Goal: Check status: Check status

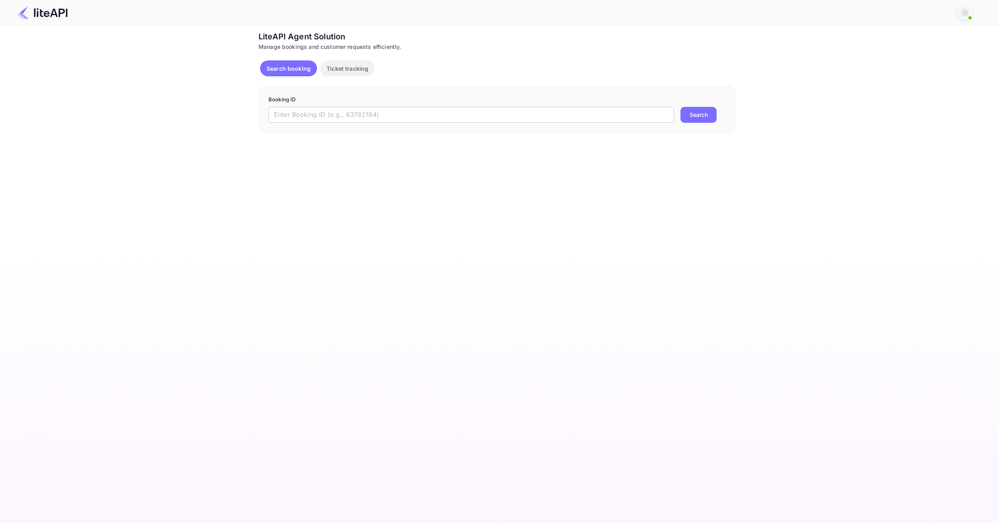
click at [382, 122] on input "text" at bounding box center [471, 115] width 406 height 16
paste input "8969731"
type input "8969731"
click at [704, 112] on button "Search" at bounding box center [698, 115] width 36 height 16
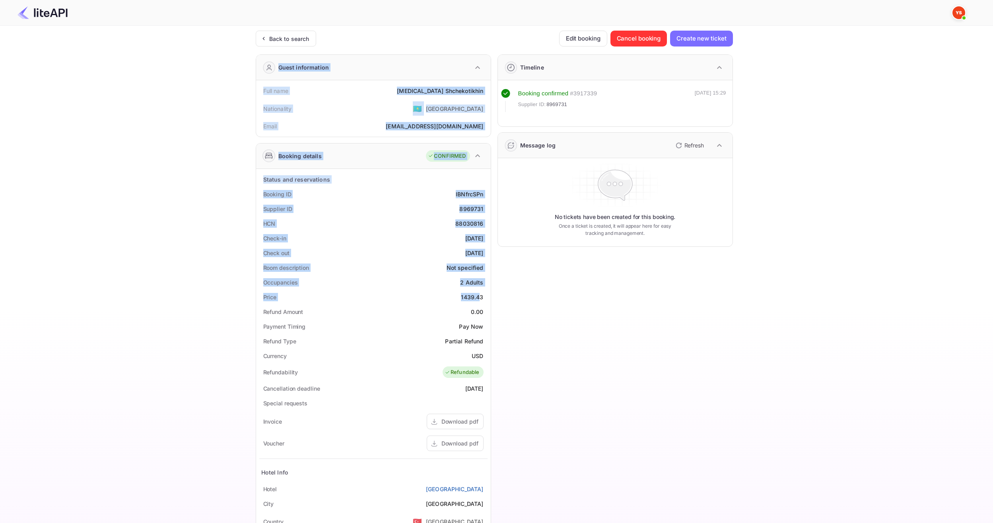
drag, startPoint x: 459, startPoint y: 298, endPoint x: 481, endPoint y: 298, distance: 21.9
click at [476, 298] on div "1439.43" at bounding box center [472, 297] width 22 height 8
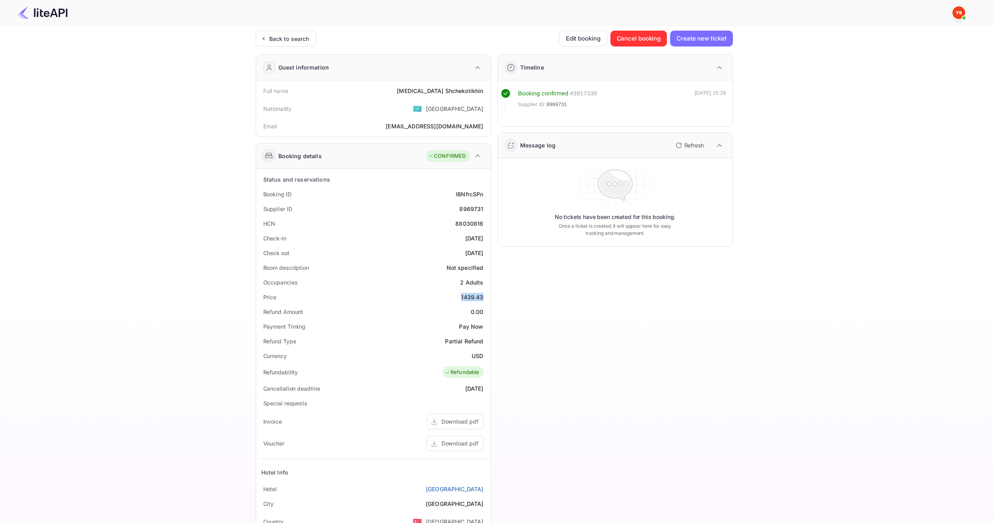
click at [475, 299] on div "1439.43" at bounding box center [472, 297] width 22 height 8
click at [466, 297] on div "1439.43" at bounding box center [472, 297] width 22 height 8
drag, startPoint x: 462, startPoint y: 297, endPoint x: 481, endPoint y: 297, distance: 19.1
click at [481, 297] on div "1439.43" at bounding box center [472, 297] width 22 height 8
click at [483, 297] on div "1439.43" at bounding box center [472, 297] width 22 height 8
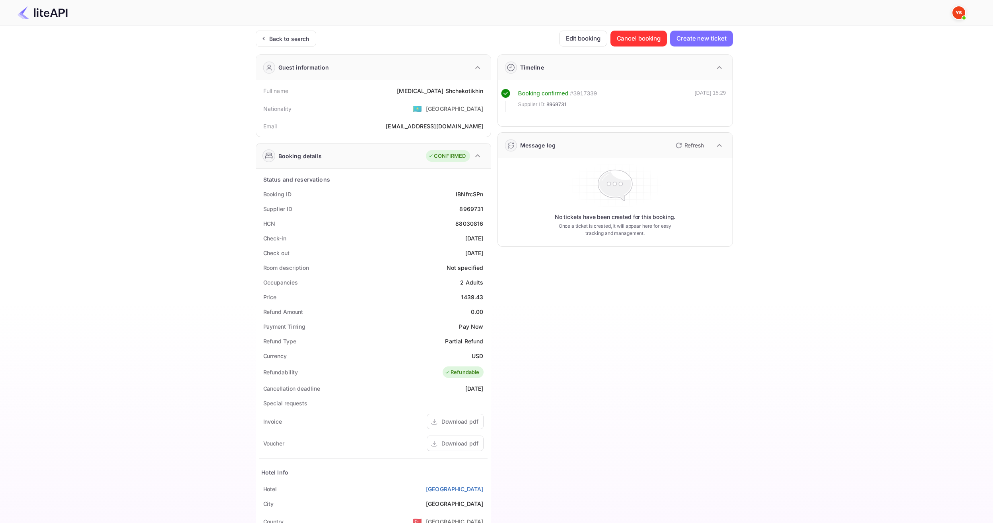
click at [562, 328] on div "Timeline Booking confirmed # 3917339 Supplier ID: 8969731 [DATE] 15:29 Message …" at bounding box center [612, 330] width 242 height 565
drag, startPoint x: 505, startPoint y: 252, endPoint x: 499, endPoint y: 245, distance: 8.5
click at [505, 253] on div "Timeline Booking confirmed # 3917339 Supplier ID: 8969731 [DATE] 15:29 Message …" at bounding box center [612, 330] width 242 height 565
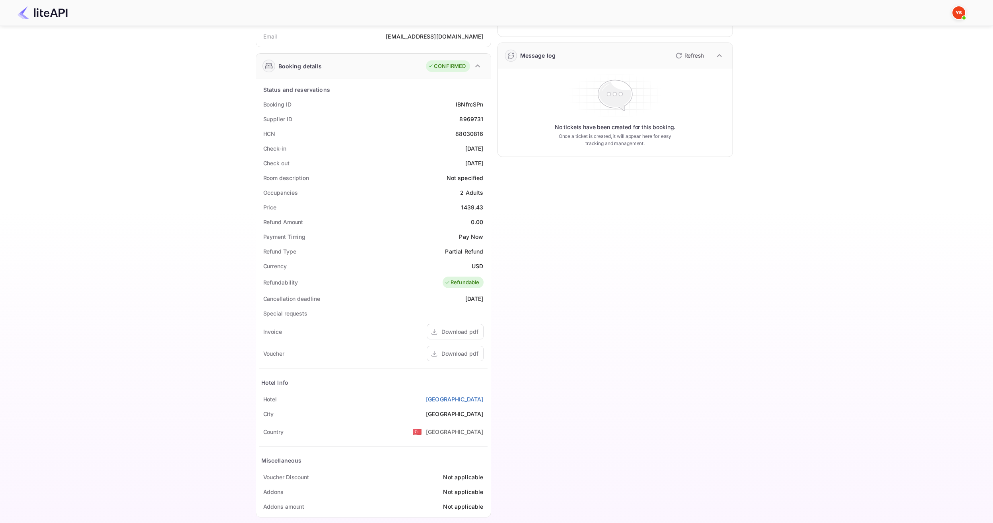
scroll to position [99, 0]
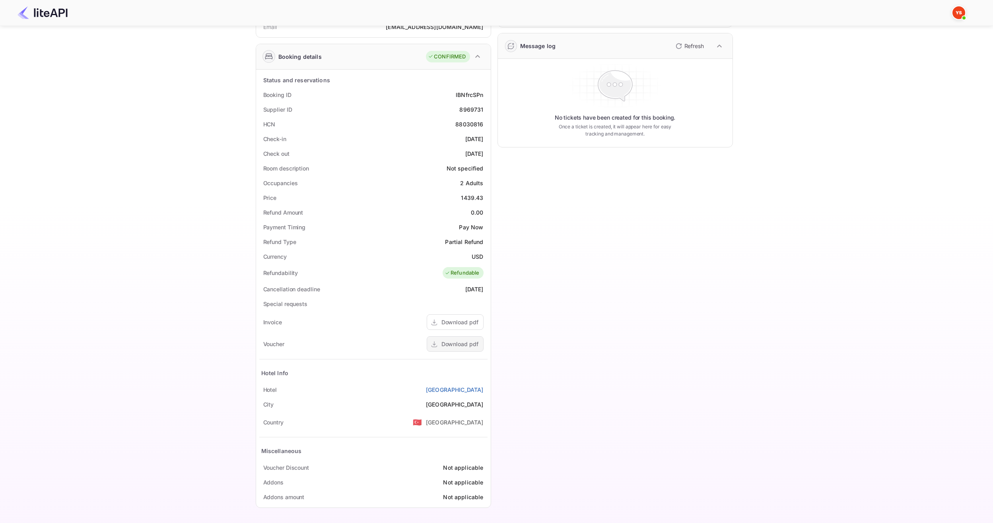
click at [479, 347] on div "Download pdf" at bounding box center [455, 344] width 57 height 16
